Goal: Transaction & Acquisition: Purchase product/service

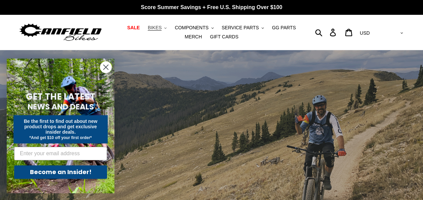
click at [151, 27] on span "BIKES" at bounding box center [155, 28] width 14 height 6
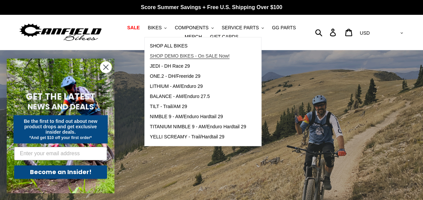
click at [167, 54] on span "SHOP DEMO BIKES - On SALE Now!" at bounding box center [190, 56] width 80 height 6
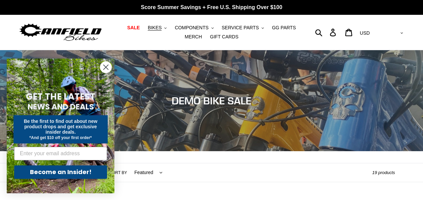
click at [106, 67] on icon "Close dialog" at bounding box center [106, 67] width 5 height 5
